Goal: Transaction & Acquisition: Purchase product/service

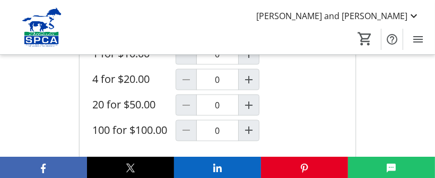
scroll to position [1115, 0]
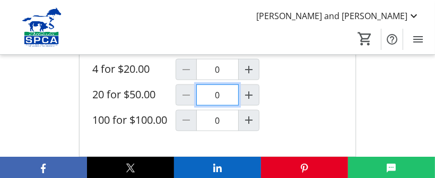
click at [218, 87] on input "0" at bounding box center [217, 94] width 42 height 21
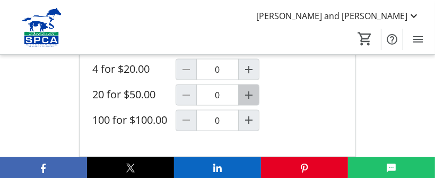
click at [248, 89] on mat-icon "Increment by one" at bounding box center [249, 95] width 13 height 13
type input "1"
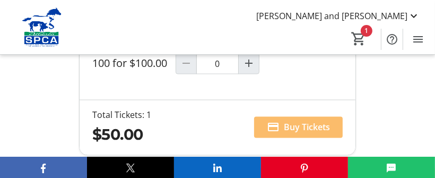
scroll to position [1221, 0]
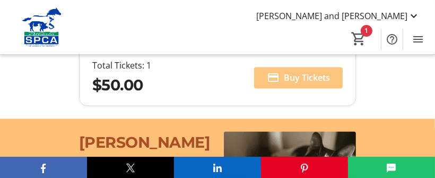
click at [293, 72] on span "Buy Tickets" at bounding box center [307, 78] width 46 height 13
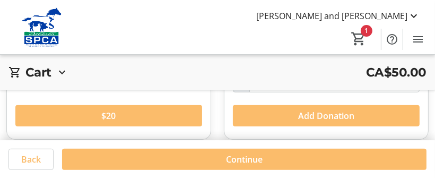
scroll to position [461, 0]
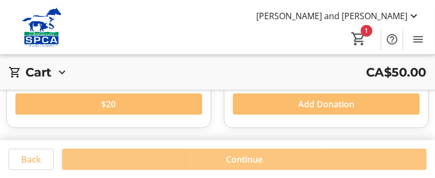
click at [240, 162] on span "Continue" at bounding box center [244, 158] width 37 height 13
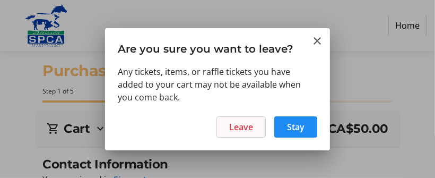
click at [248, 126] on span "Leave" at bounding box center [241, 127] width 24 height 13
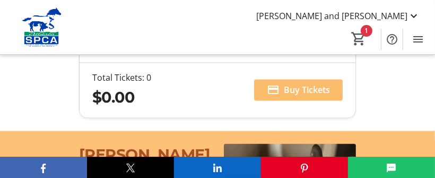
scroll to position [1221, 0]
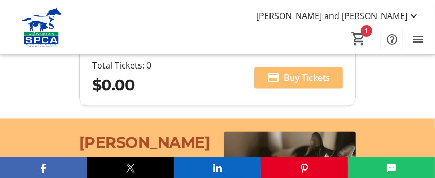
type input "1"
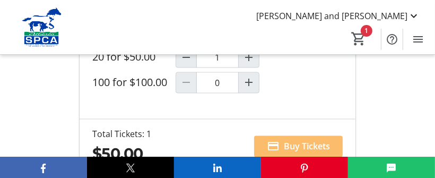
scroll to position [1115, 0]
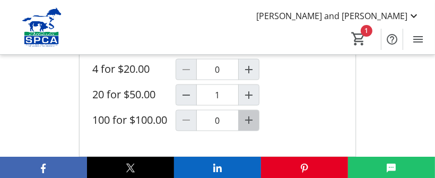
click at [248, 114] on mat-icon "Increment by one" at bounding box center [249, 120] width 13 height 13
type input "1"
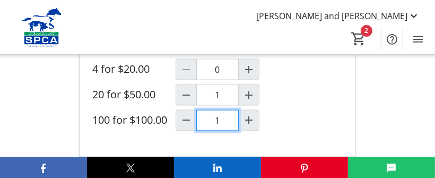
click at [217, 116] on input "1" at bounding box center [217, 120] width 42 height 21
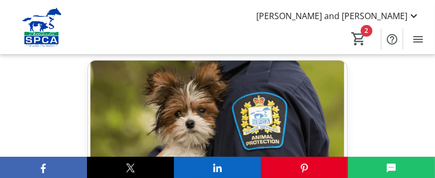
scroll to position [2495, 0]
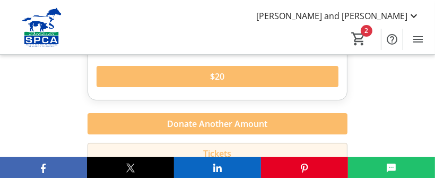
click at [216, 147] on span "Tickets" at bounding box center [217, 153] width 28 height 13
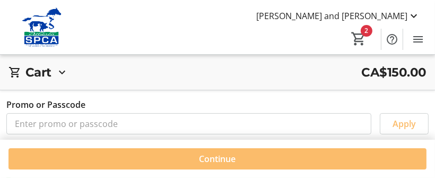
type input "1"
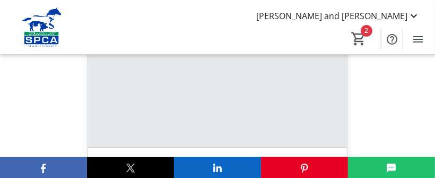
scroll to position [2495, 0]
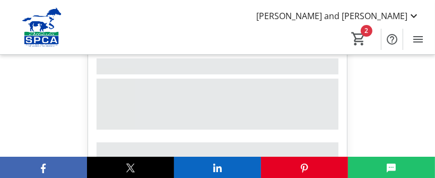
type input "1"
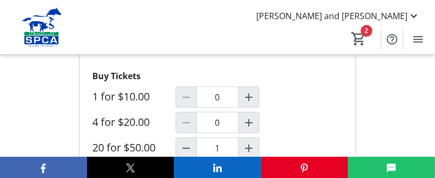
scroll to position [1115, 0]
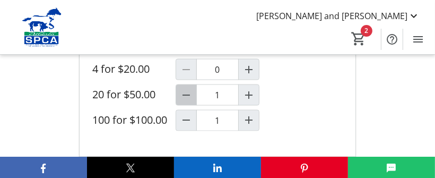
click at [186, 89] on mat-icon "Decrement by one" at bounding box center [186, 95] width 13 height 13
type input "0"
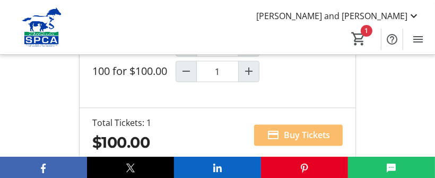
scroll to position [1181, 0]
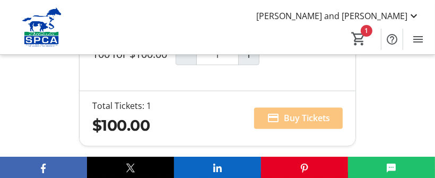
click at [304, 113] on span "Buy Tickets" at bounding box center [307, 118] width 46 height 13
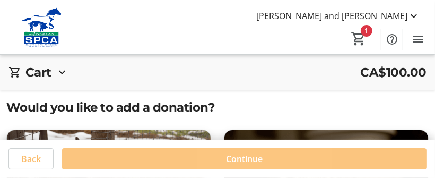
click at [245, 158] on span "Continue" at bounding box center [244, 158] width 37 height 13
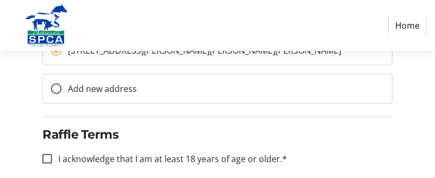
scroll to position [372, 0]
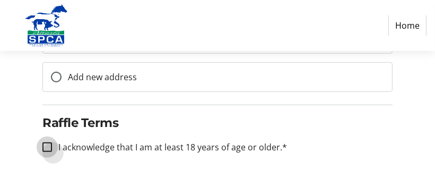
click at [49, 144] on input "I acknowledge that I am at least 18 years of age or older.*" at bounding box center [47, 147] width 10 height 10
checkbox input "true"
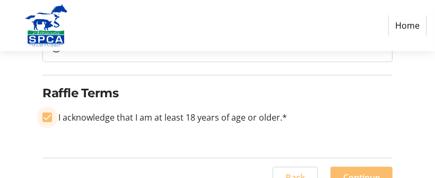
scroll to position [419, 0]
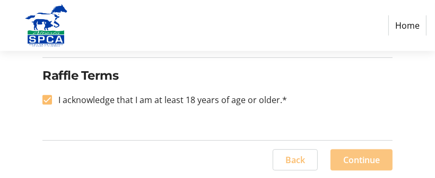
click at [362, 159] on span "Continue" at bounding box center [361, 159] width 37 height 13
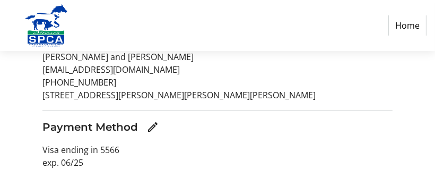
scroll to position [212, 0]
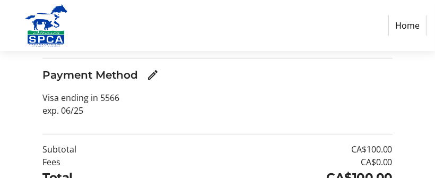
drag, startPoint x: 77, startPoint y: 109, endPoint x: 22, endPoint y: 113, distance: 54.8
click at [22, 113] on div "Order Summary Contact Information [PERSON_NAME] and [PERSON_NAME] [EMAIL_ADDRES…" at bounding box center [217, 34] width 435 height 183
drag, startPoint x: 22, startPoint y: 113, endPoint x: 116, endPoint y: 111, distance: 94.0
click at [116, 111] on p "Visa ending in 5566 exp. [CREDIT_CARD_DATA]" at bounding box center [217, 103] width 350 height 25
drag, startPoint x: 123, startPoint y: 96, endPoint x: 0, endPoint y: 97, distance: 122.6
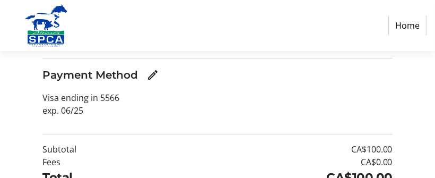
click at [0, 97] on html "Home Purchase Step 4 of 5 Cart CA$100.00 1x Raffle Ticket (100 for $100.00) Tot…" at bounding box center [217, 16] width 435 height 456
drag, startPoint x: 92, startPoint y: 110, endPoint x: -2, endPoint y: 109, distance: 94.5
click at [0, 109] on html "Home Purchase Step 4 of 5 Cart CA$100.00 1x Raffle Ticket (100 for $100.00) Tot…" at bounding box center [217, 16] width 435 height 456
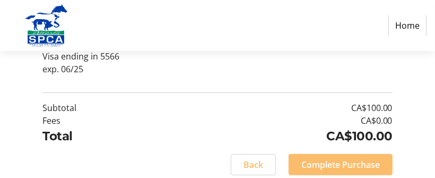
scroll to position [277, 0]
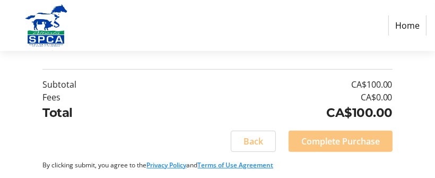
click at [340, 141] on span "Complete Purchase" at bounding box center [341, 141] width 79 height 13
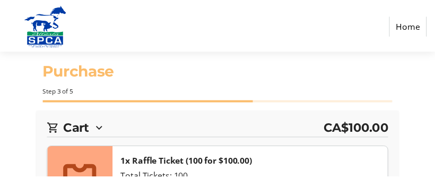
scroll to position [29, 0]
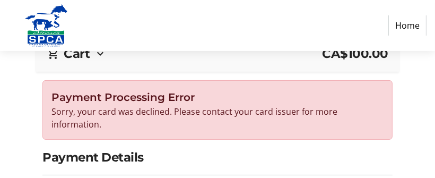
scroll to position [106, 0]
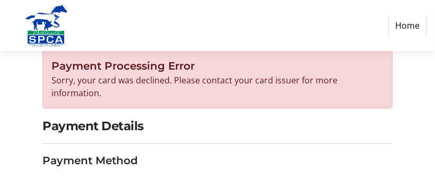
click at [125, 117] on h2 "Payment Details" at bounding box center [217, 126] width 350 height 18
click at [147, 117] on h2 "Payment Details" at bounding box center [217, 126] width 350 height 18
click at [152, 117] on h2 "Payment Details" at bounding box center [217, 126] width 350 height 18
click at [124, 117] on h2 "Payment Details" at bounding box center [217, 126] width 350 height 18
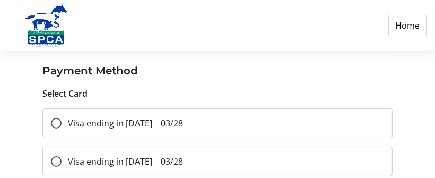
scroll to position [212, 0]
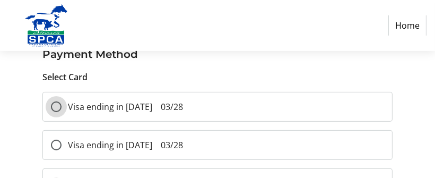
click at [57, 101] on input "Visa ending in [DATE] 03/28" at bounding box center [56, 106] width 11 height 11
radio input "true"
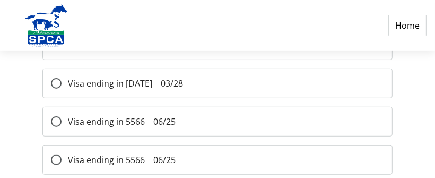
scroll to position [370, 0]
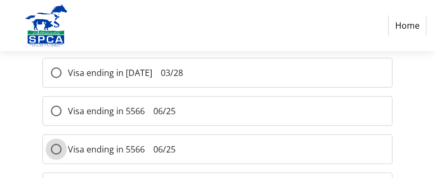
click at [60, 145] on input "Visa ending in 5566 06/25" at bounding box center [56, 149] width 11 height 11
radio input "true"
click at [54, 145] on input "Visa ending in 5566 06/25" at bounding box center [56, 149] width 11 height 11
click at [58, 146] on input "Visa ending in 5566 06/25" at bounding box center [56, 149] width 11 height 11
click at [56, 147] on input "Visa ending in 5566 06/25" at bounding box center [56, 149] width 11 height 11
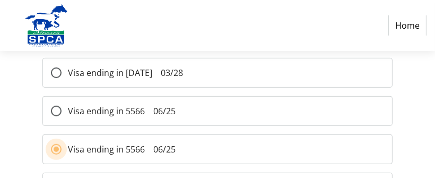
click at [56, 147] on input "Visa ending in 5566 06/25" at bounding box center [56, 149] width 11 height 11
click at [56, 148] on input "Visa ending in 5566 06/25" at bounding box center [56, 149] width 11 height 11
drag, startPoint x: 182, startPoint y: 144, endPoint x: 39, endPoint y: 154, distance: 143.7
drag, startPoint x: 39, startPoint y: 154, endPoint x: 15, endPoint y: 80, distance: 78.1
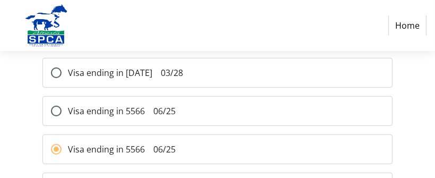
click at [56, 68] on input "Visa ending in [DATE] 03/28" at bounding box center [56, 72] width 11 height 11
radio input "true"
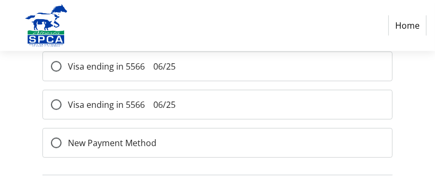
scroll to position [448, 0]
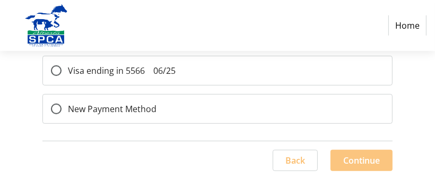
click at [353, 157] on span "Continue" at bounding box center [361, 160] width 37 height 13
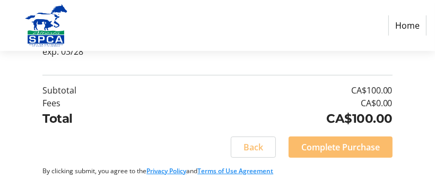
scroll to position [277, 0]
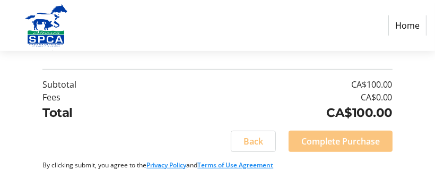
click at [323, 141] on span "Complete Purchase" at bounding box center [341, 141] width 79 height 13
